Goal: Task Accomplishment & Management: Use online tool/utility

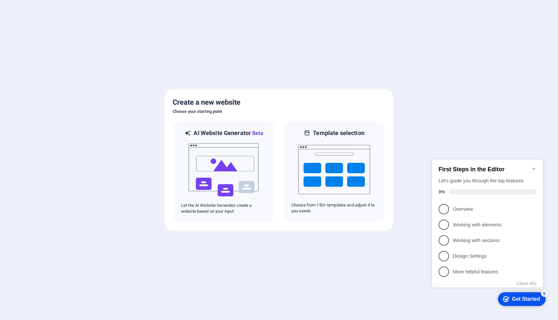
click at [514, 303] on div "checkmark Get Started 5" at bounding box center [522, 299] width 48 height 14
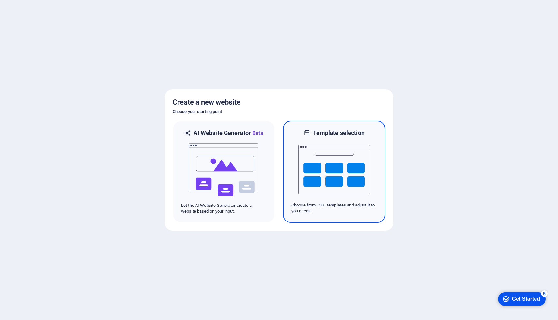
click at [317, 177] on img at bounding box center [334, 169] width 72 height 65
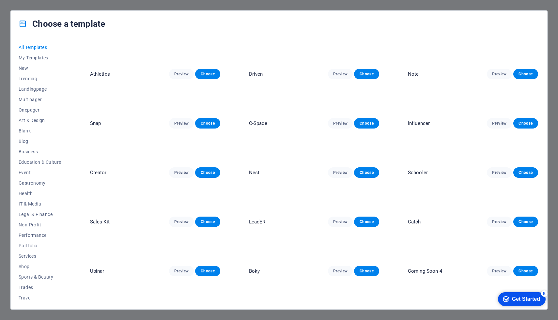
scroll to position [2569, 0]
